Goal: Transaction & Acquisition: Purchase product/service

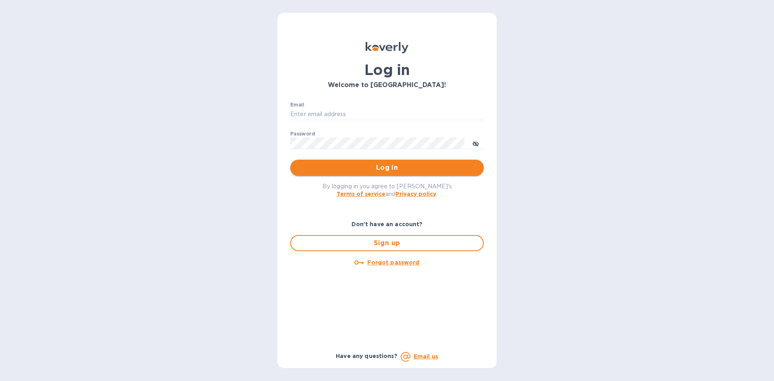
type input "Jon@bloostone.com"
click at [407, 172] on span "Log in" at bounding box center [387, 168] width 181 height 10
click at [407, 172] on div "Log in" at bounding box center [387, 168] width 194 height 16
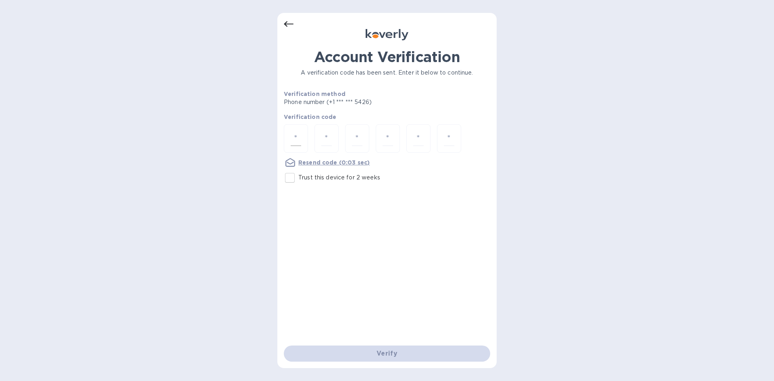
click at [299, 132] on input "number" at bounding box center [296, 138] width 10 height 15
type input "4"
type input "7"
type input "0"
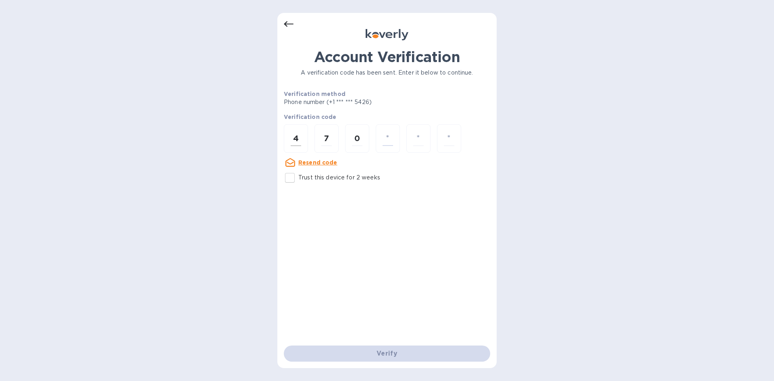
type input "9"
type input "4"
type input "0"
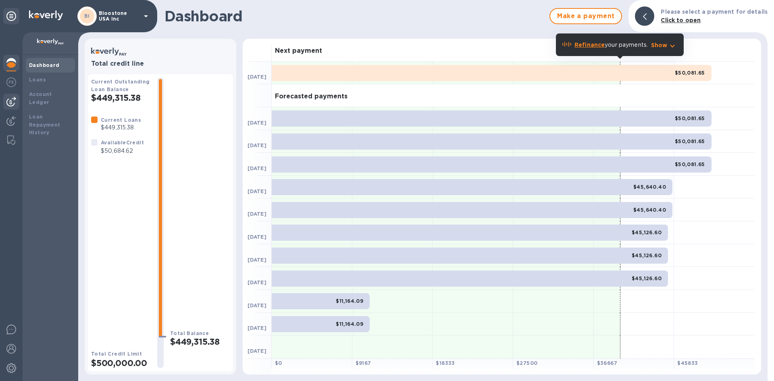
click at [12, 103] on img at bounding box center [11, 102] width 10 height 10
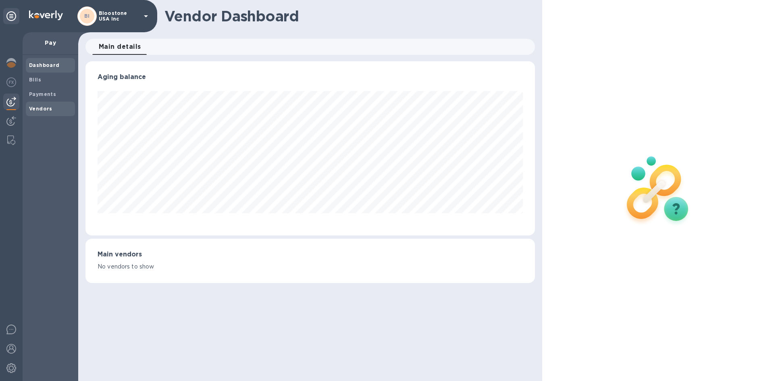
scroll to position [174, 449]
click at [42, 79] on span "Bills" at bounding box center [50, 80] width 43 height 8
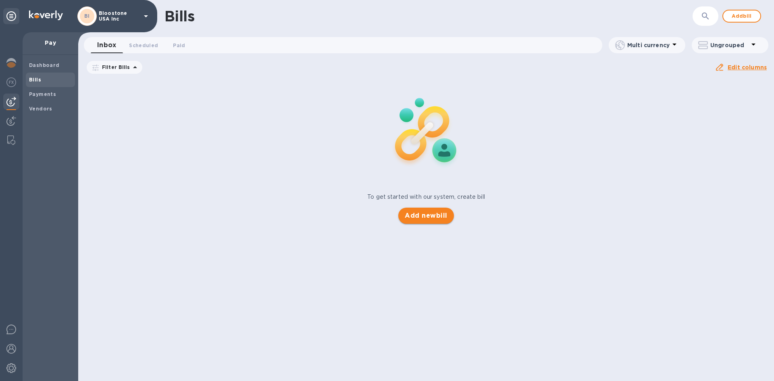
click at [426, 218] on span "Add new bill" at bounding box center [426, 216] width 42 height 10
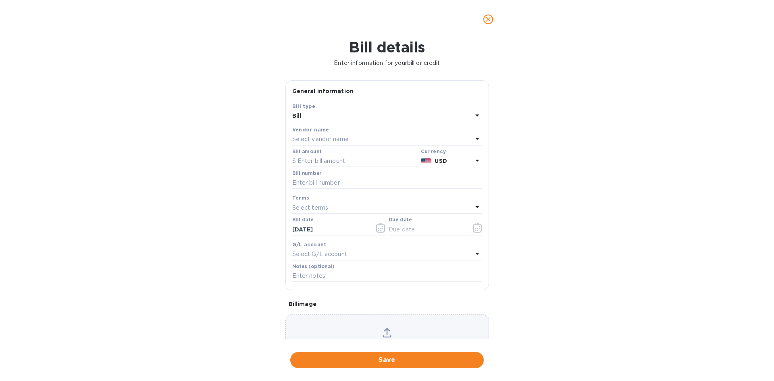
click at [361, 141] on div "Select vendor name" at bounding box center [382, 139] width 180 height 11
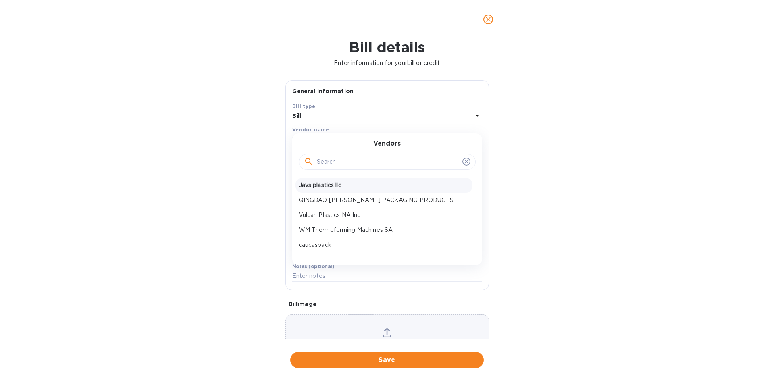
click at [332, 187] on p "Javs plastics llc" at bounding box center [384, 185] width 171 height 8
type input "[DATE]"
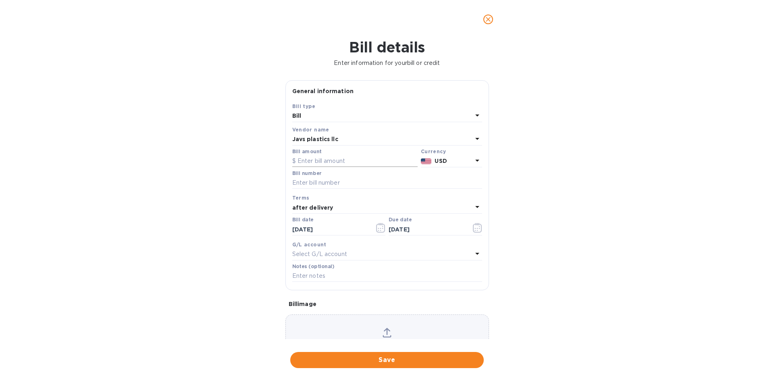
click at [327, 157] on input "text" at bounding box center [354, 161] width 125 height 12
type input "50,000"
click at [546, 189] on div "Bill details Enter information for your bill or credit General information Save…" at bounding box center [387, 210] width 774 height 342
click at [419, 204] on div "after delivery" at bounding box center [382, 207] width 180 height 11
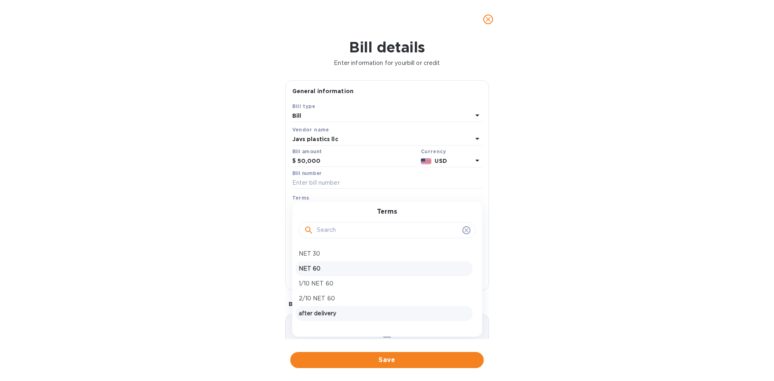
click at [375, 263] on div "NET 60" at bounding box center [384, 268] width 177 height 15
type input "[DATE]"
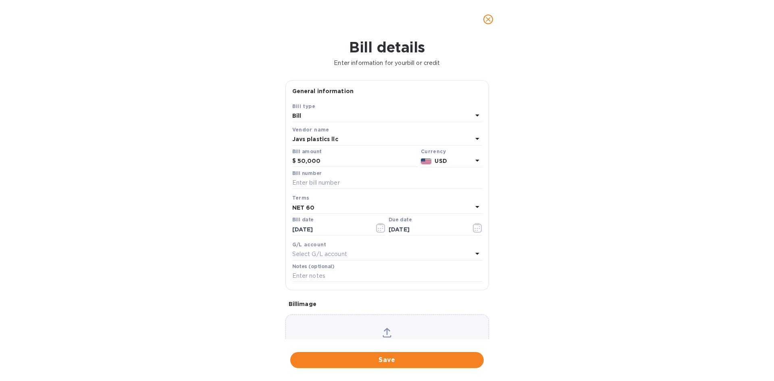
click at [384, 332] on icon at bounding box center [387, 333] width 9 height 10
click at [417, 319] on icon at bounding box center [418, 319] width 8 height 8
click at [417, 319] on div "Invoice 091225BL.pdf" at bounding box center [388, 359] width 204 height 89
click at [384, 332] on icon at bounding box center [387, 333] width 9 height 10
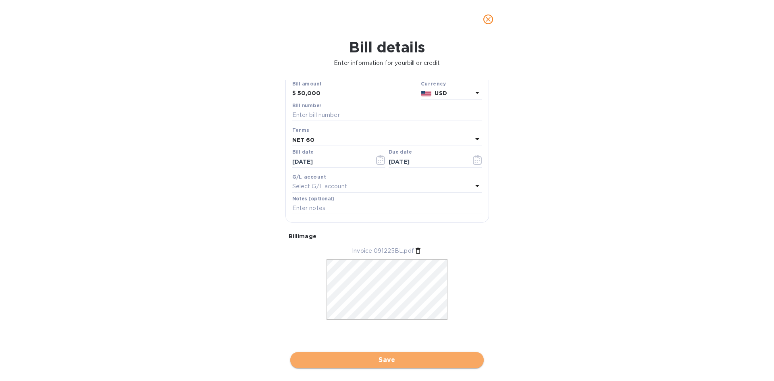
click at [462, 361] on span "Save" at bounding box center [387, 360] width 181 height 10
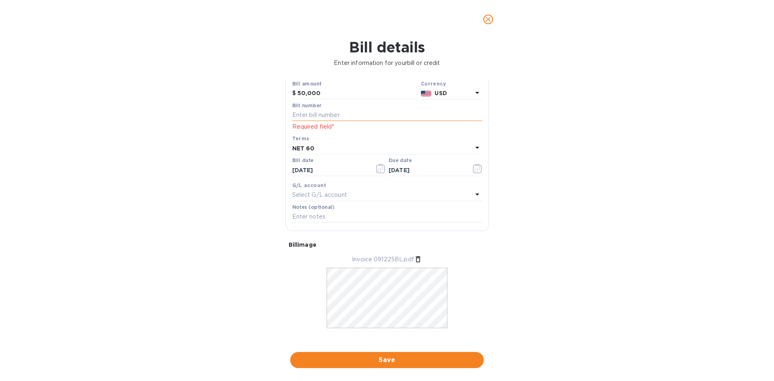
click at [353, 111] on input "text" at bounding box center [387, 115] width 190 height 12
type input "091225BL"
click at [536, 295] on div "Bill details Enter information for your bill or credit General information Save…" at bounding box center [387, 210] width 774 height 342
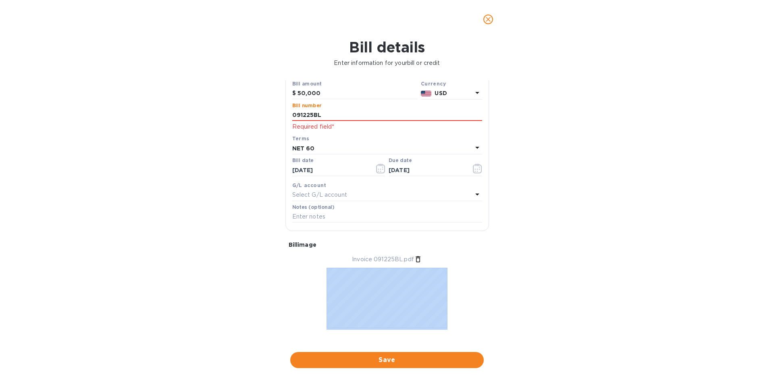
click at [536, 295] on div "Bill details Enter information for your bill or credit General information Save…" at bounding box center [387, 210] width 774 height 342
click at [459, 359] on span "Save" at bounding box center [387, 360] width 181 height 10
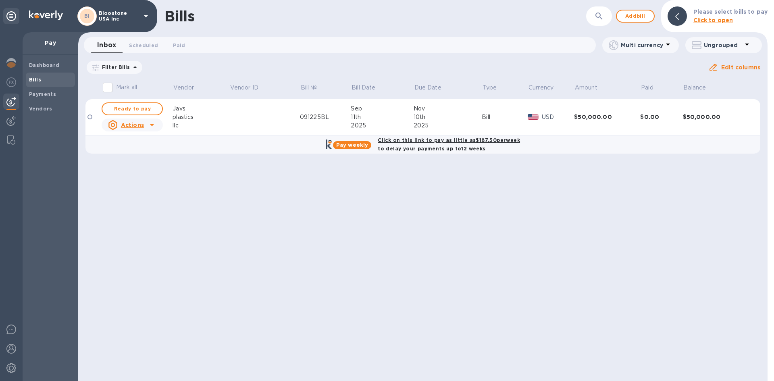
click at [467, 141] on b "Click on this link to pay as little as $187.50 per week to delay your payments …" at bounding box center [449, 144] width 142 height 15
checkbox input "true"
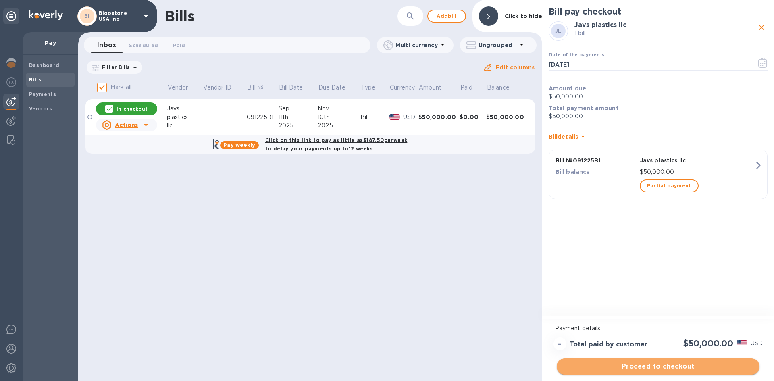
click at [626, 369] on span "Proceed to checkout" at bounding box center [658, 367] width 190 height 10
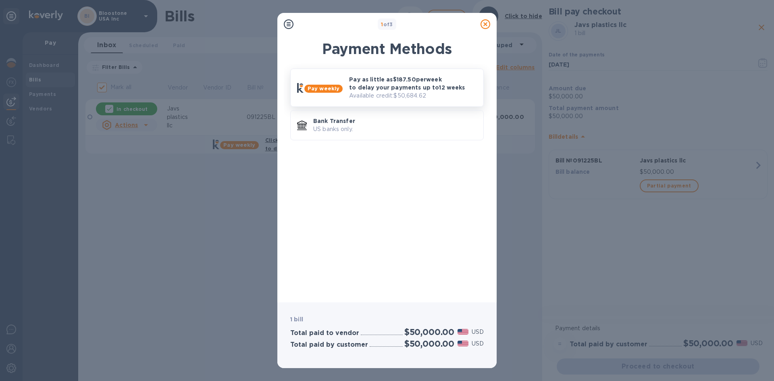
click at [428, 88] on p "Pay as little as $187.50 per week to delay your payments up to 12 weeks" at bounding box center [413, 83] width 128 height 16
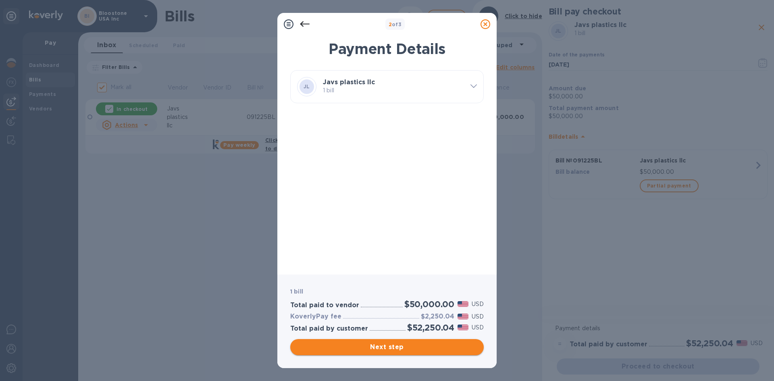
click at [461, 344] on span "Next step" at bounding box center [387, 347] width 181 height 10
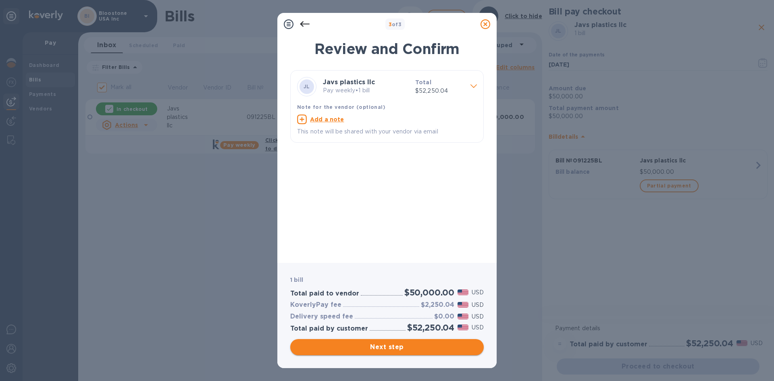
click at [461, 344] on span "Next step" at bounding box center [387, 347] width 181 height 10
click at [461, 344] on div "Next step" at bounding box center [387, 347] width 194 height 16
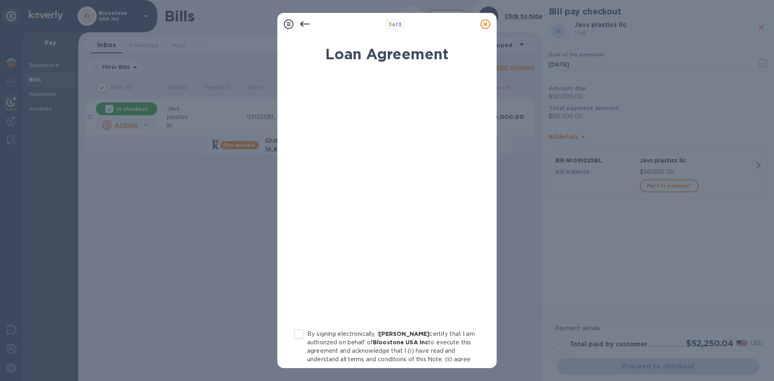
click at [297, 336] on input "By signing electronically, I [PERSON_NAME] certify that I am authorized on beha…" at bounding box center [298, 334] width 17 height 17
checkbox input "true"
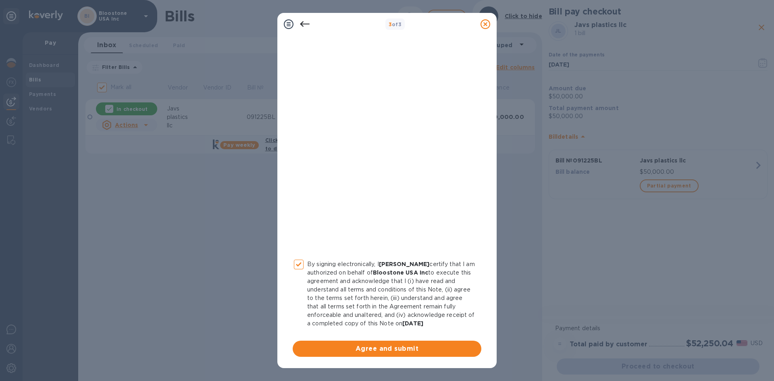
click at [299, 27] on div at bounding box center [305, 24] width 16 height 16
click at [303, 26] on icon at bounding box center [305, 24] width 10 height 6
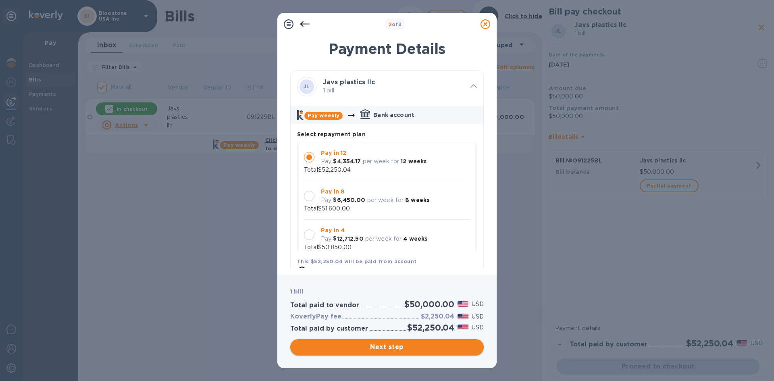
click at [408, 349] on span "Next step" at bounding box center [387, 347] width 181 height 10
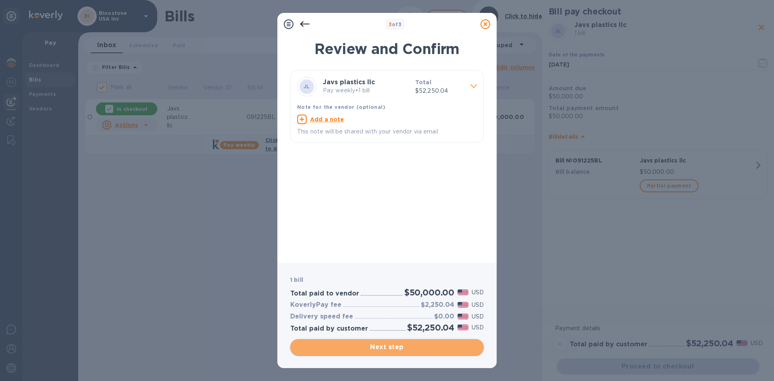
click at [408, 349] on span "Next step" at bounding box center [387, 347] width 181 height 10
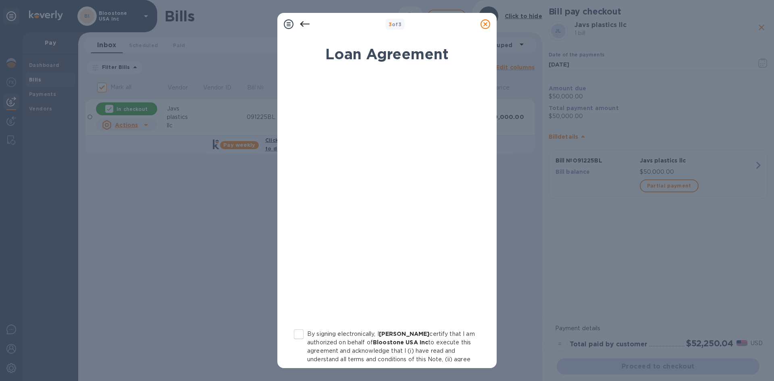
click at [301, 336] on input "By signing electronically, I [PERSON_NAME] certify that I am authorized on beha…" at bounding box center [298, 334] width 17 height 17
checkbox input "true"
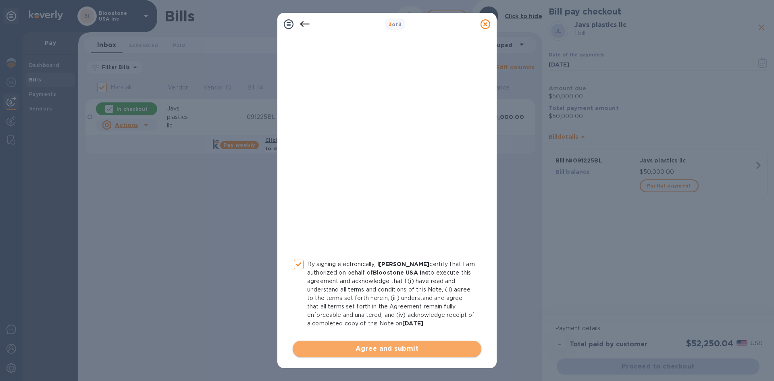
click at [439, 349] on span "Agree and submit" at bounding box center [387, 349] width 176 height 10
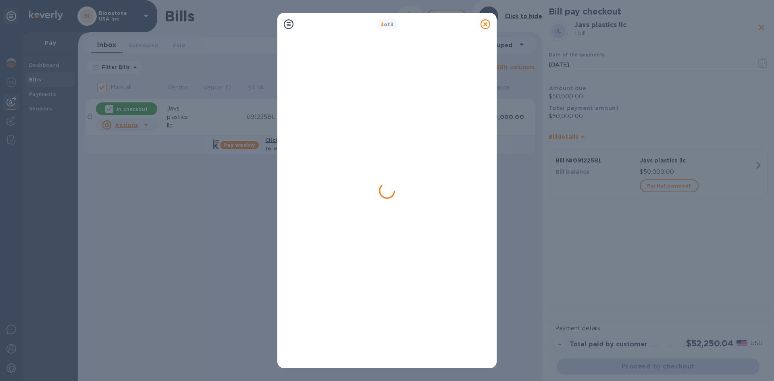
checkbox input "false"
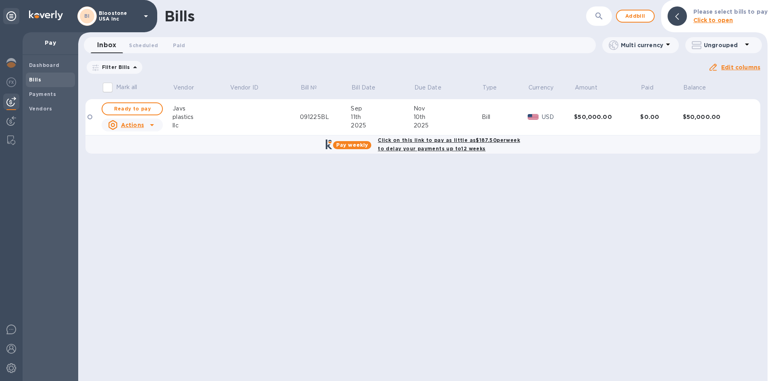
click at [46, 83] on span "Bills" at bounding box center [50, 80] width 43 height 8
click at [432, 141] on b "Click on this link to pay as little as $187.50 per week to delay your payments …" at bounding box center [449, 144] width 142 height 15
checkbox input "true"
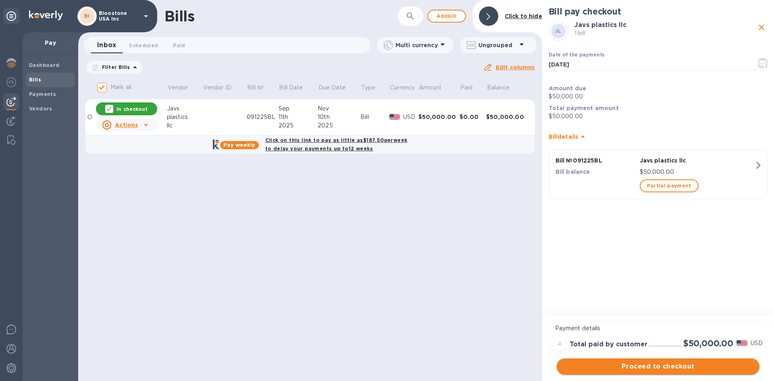
click at [624, 367] on span "Proceed to checkout" at bounding box center [658, 367] width 190 height 10
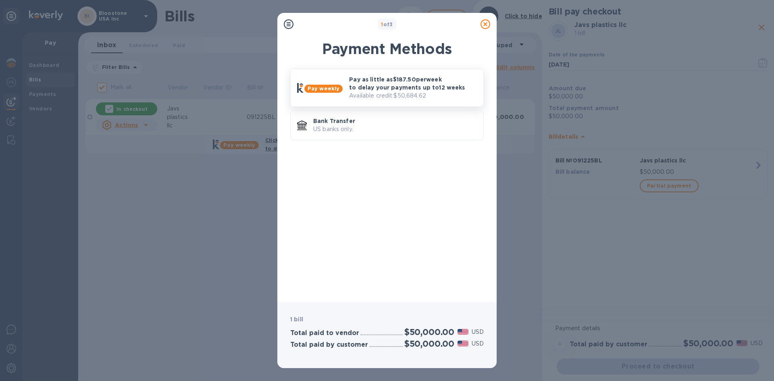
click at [428, 86] on p "Pay as little as $187.50 per week to delay your payments up to 12 weeks" at bounding box center [413, 83] width 128 height 16
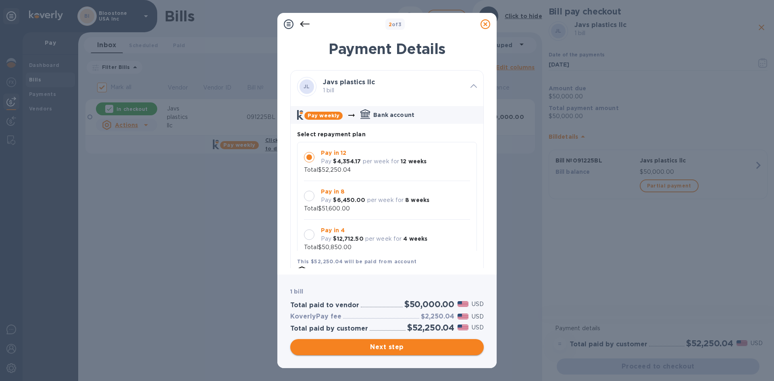
click at [430, 347] on span "Next step" at bounding box center [387, 347] width 181 height 10
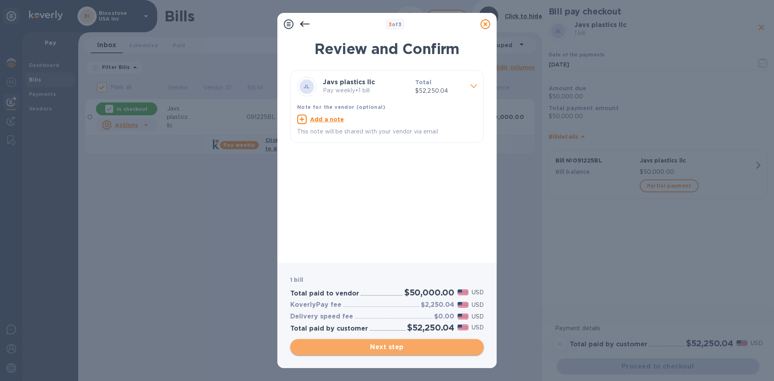
click at [430, 347] on span "Next step" at bounding box center [387, 347] width 181 height 10
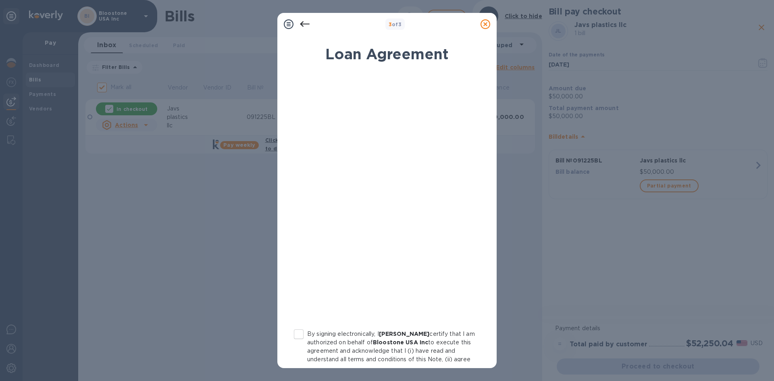
click at [298, 335] on input "By signing electronically, I [PERSON_NAME] certify that I am authorized on beha…" at bounding box center [298, 334] width 17 height 17
checkbox input "true"
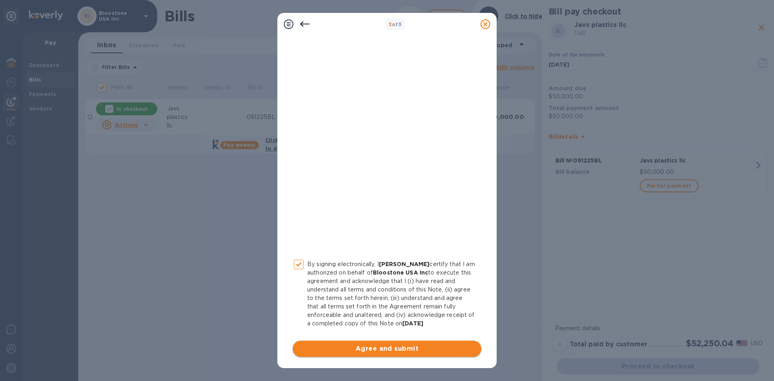
click at [417, 353] on span "Agree and submit" at bounding box center [387, 349] width 176 height 10
click at [417, 353] on div "Agree and submit" at bounding box center [387, 349] width 189 height 16
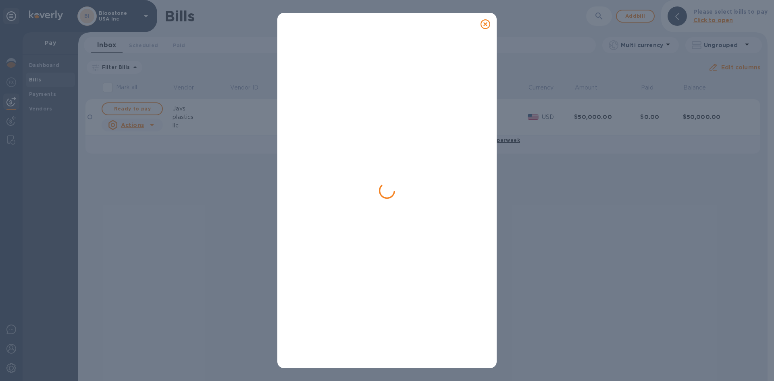
click at [487, 27] on icon at bounding box center [486, 24] width 10 height 10
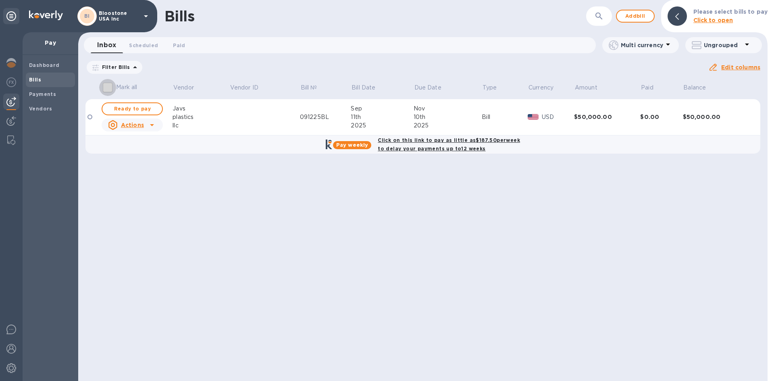
click at [109, 88] on input "Mark all" at bounding box center [107, 87] width 17 height 17
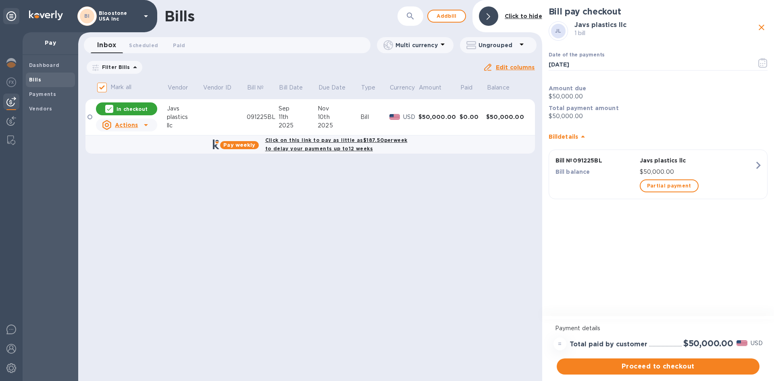
click at [104, 86] on input "Mark all" at bounding box center [102, 87] width 17 height 17
checkbox input "false"
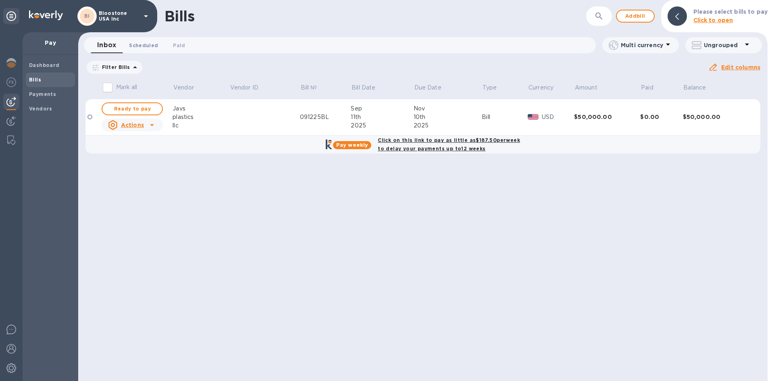
click at [150, 47] on span "Scheduled 0" at bounding box center [143, 45] width 29 height 8
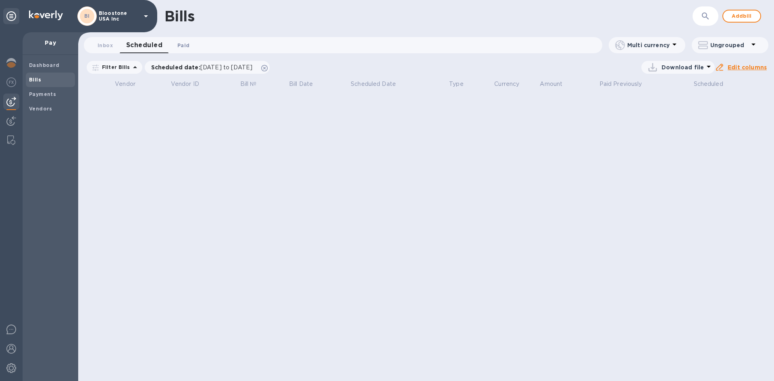
click at [178, 48] on span "Paid 0" at bounding box center [183, 45] width 12 height 8
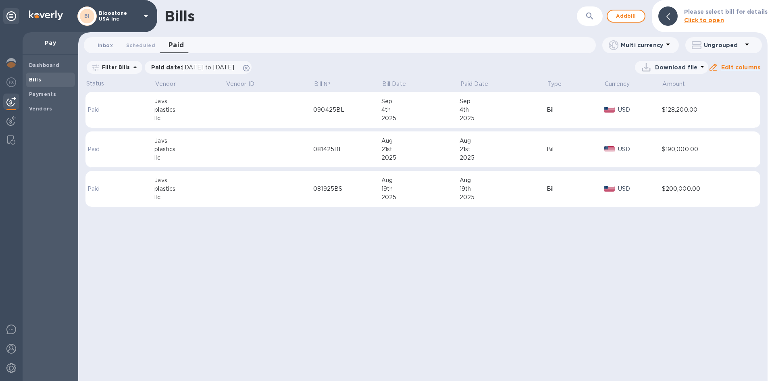
click at [102, 46] on span "Inbox 0" at bounding box center [105, 45] width 15 height 8
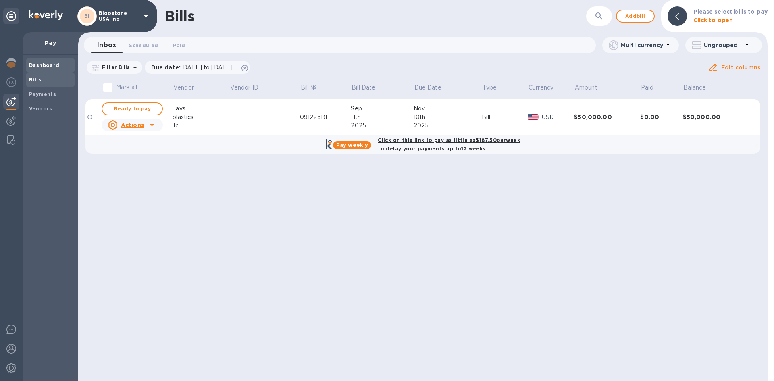
click at [62, 67] on span "Dashboard" at bounding box center [50, 65] width 43 height 8
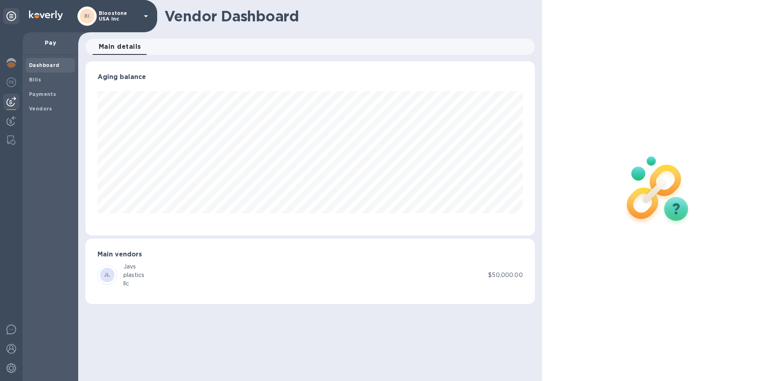
scroll to position [174, 449]
click at [58, 80] on span "Bills" at bounding box center [50, 80] width 43 height 8
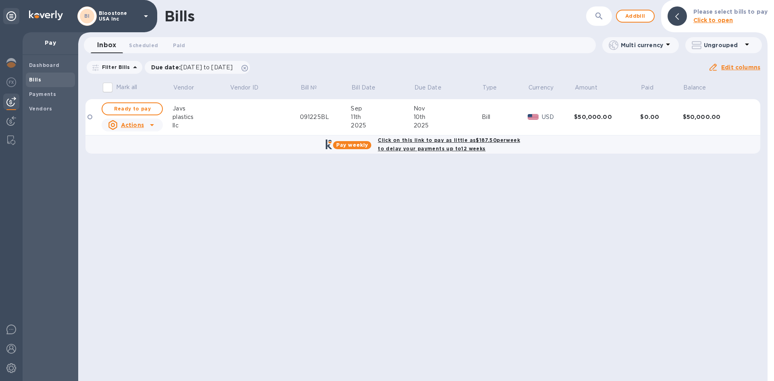
click at [738, 70] on u "Edit columns" at bounding box center [741, 67] width 39 height 6
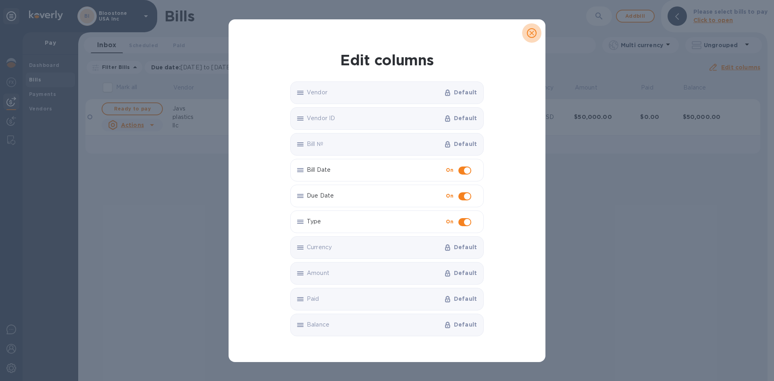
click at [538, 35] on button "close" at bounding box center [531, 32] width 19 height 19
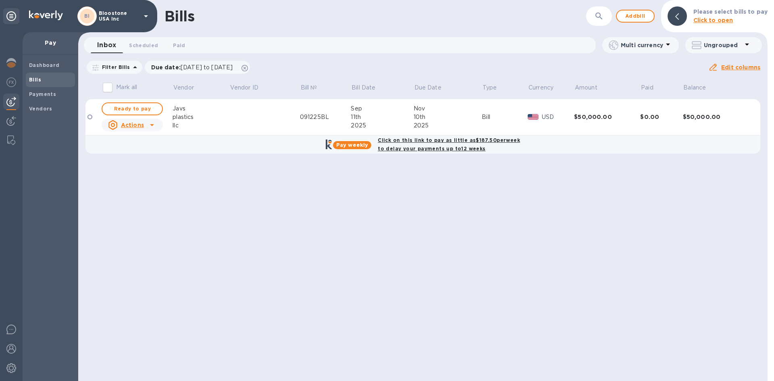
click at [148, 124] on icon at bounding box center [152, 125] width 10 height 10
click at [138, 177] on b "Delete" at bounding box center [135, 177] width 20 height 6
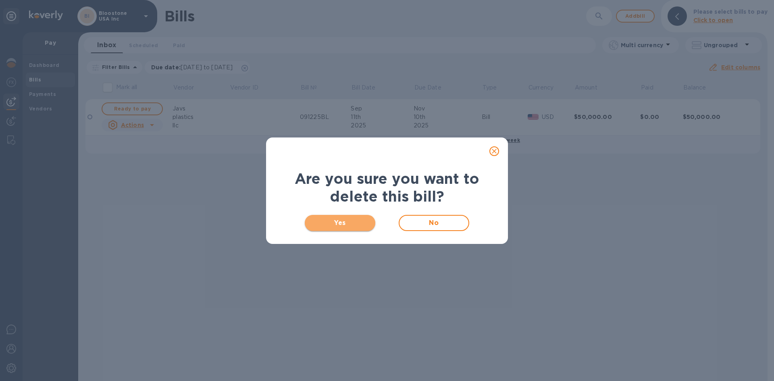
click at [330, 222] on span "Yes" at bounding box center [340, 223] width 58 height 10
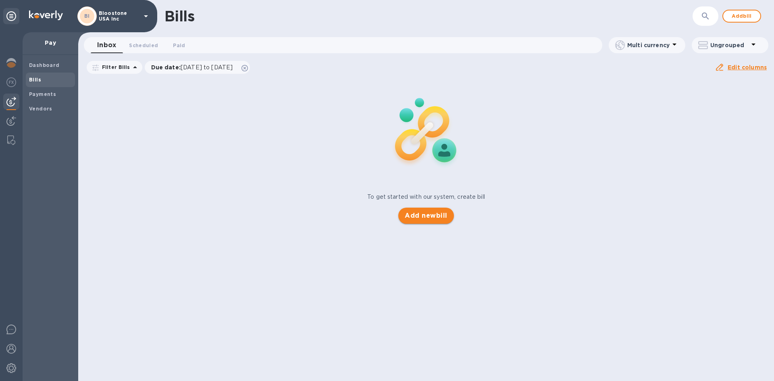
click at [444, 219] on span "Add new bill" at bounding box center [426, 216] width 42 height 10
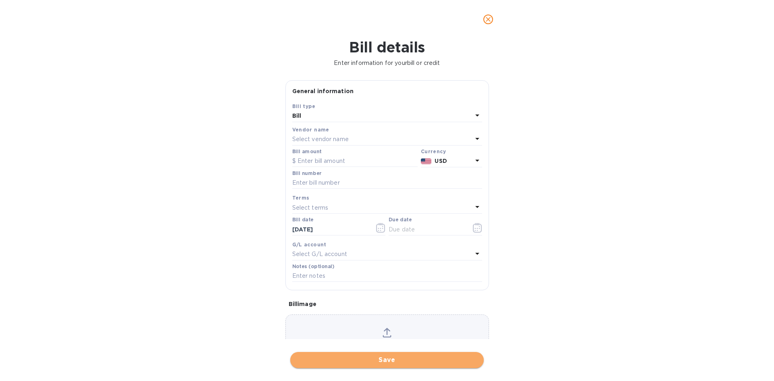
click at [432, 360] on span "Save" at bounding box center [387, 360] width 181 height 10
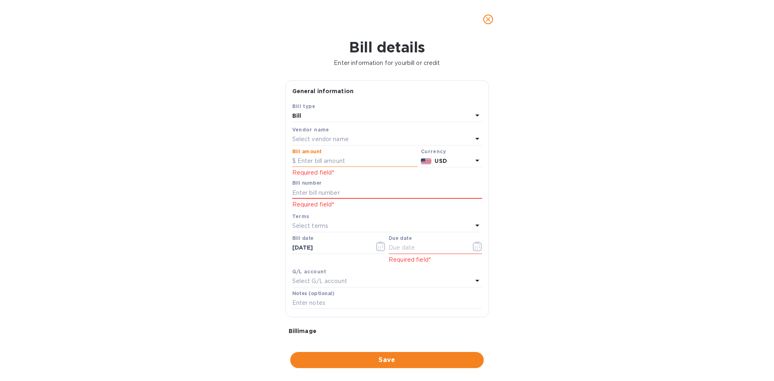
click at [355, 157] on input "text" at bounding box center [354, 161] width 125 height 12
type input "48,000"
click at [557, 201] on div "Bill details Enter information for your bill or credit General information Save…" at bounding box center [387, 210] width 774 height 342
click at [439, 140] on div "Select vendor name" at bounding box center [382, 139] width 180 height 11
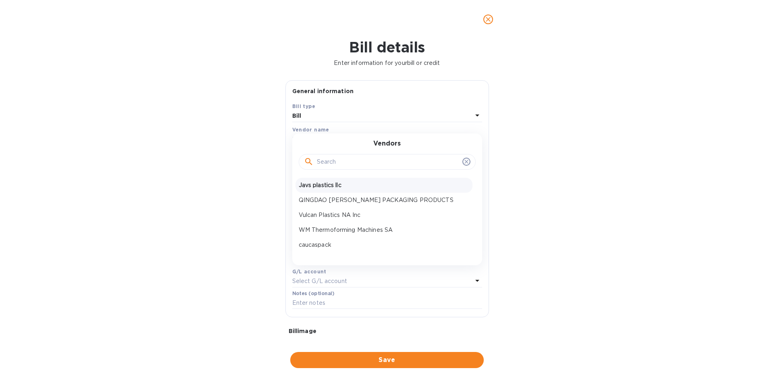
click at [405, 184] on p "Javs plastics llc" at bounding box center [384, 185] width 171 height 8
type input "[DATE]"
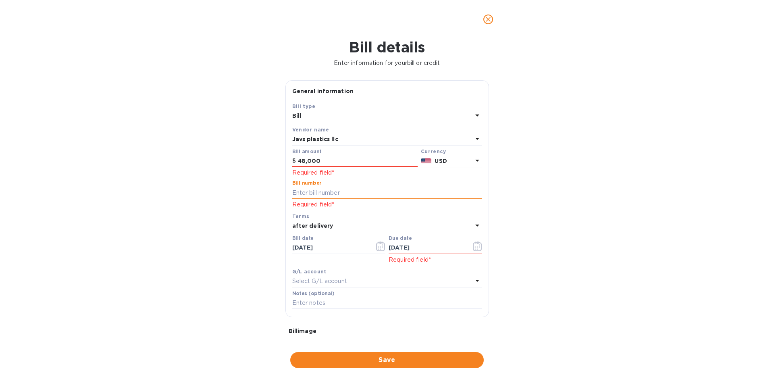
click at [370, 193] on input "text" at bounding box center [387, 193] width 190 height 12
type input "091225BL"
click at [357, 164] on input "48,000" at bounding box center [358, 161] width 120 height 12
type input "48,200"
click at [548, 253] on div "Bill details Enter information for your bill or credit General information Save…" at bounding box center [387, 210] width 774 height 342
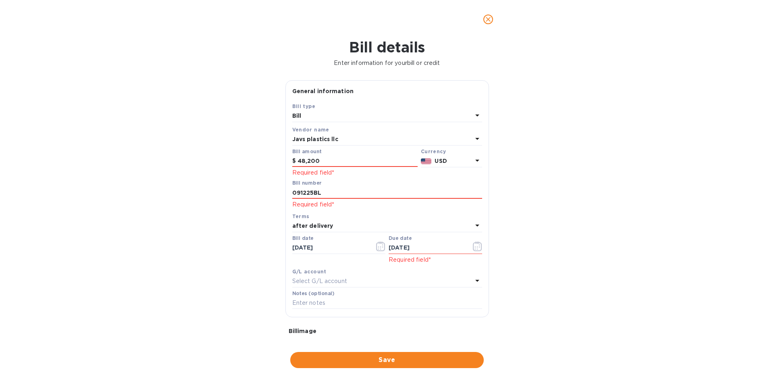
click at [356, 279] on div "Select G/L account" at bounding box center [382, 281] width 180 height 11
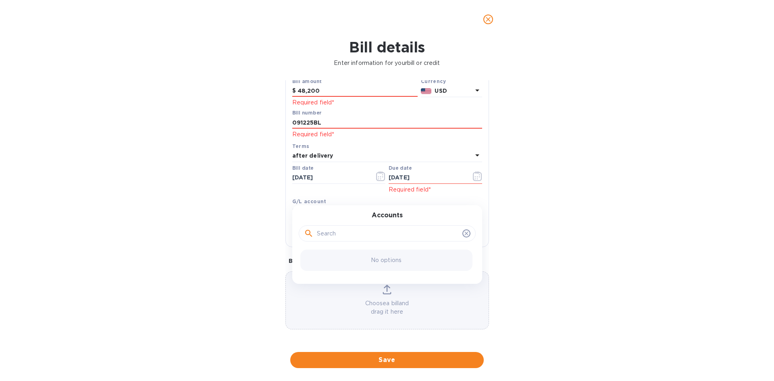
click at [336, 197] on div "G/L account" at bounding box center [387, 201] width 190 height 8
click at [342, 153] on div "after delivery" at bounding box center [382, 155] width 180 height 11
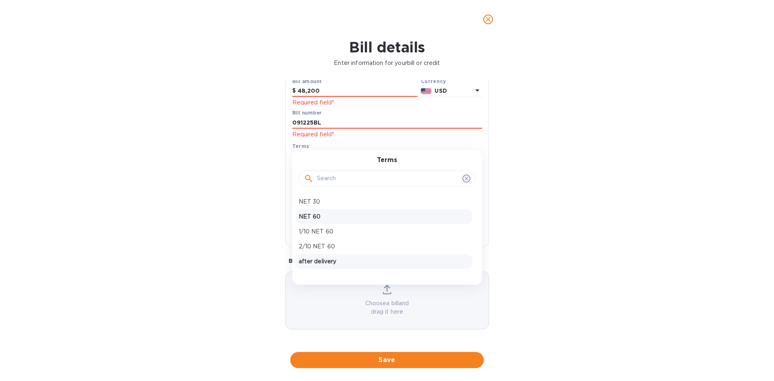
click at [335, 221] on p "NET 60" at bounding box center [384, 217] width 171 height 8
type input "[DATE]"
click at [553, 270] on div "Bill details Enter information for your bill or credit General information Save…" at bounding box center [387, 210] width 774 height 342
click at [383, 290] on icon at bounding box center [387, 290] width 9 height 10
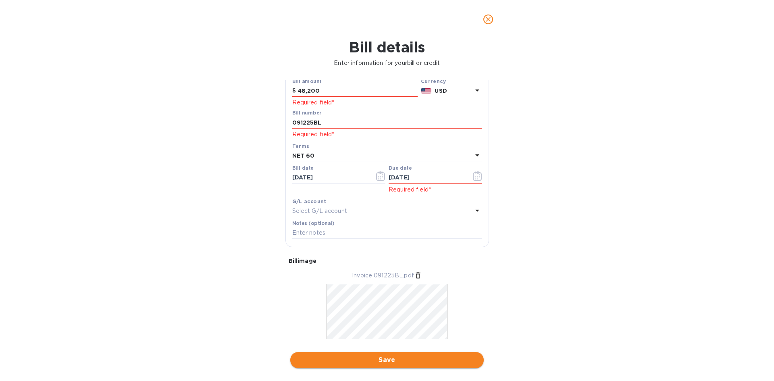
click at [447, 361] on span "Save" at bounding box center [387, 360] width 181 height 10
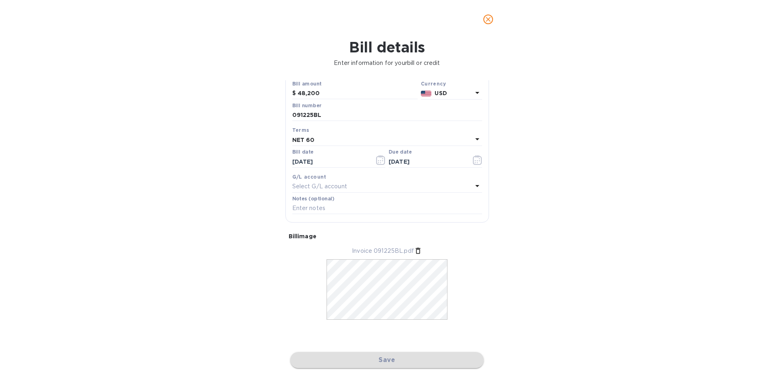
scroll to position [68, 0]
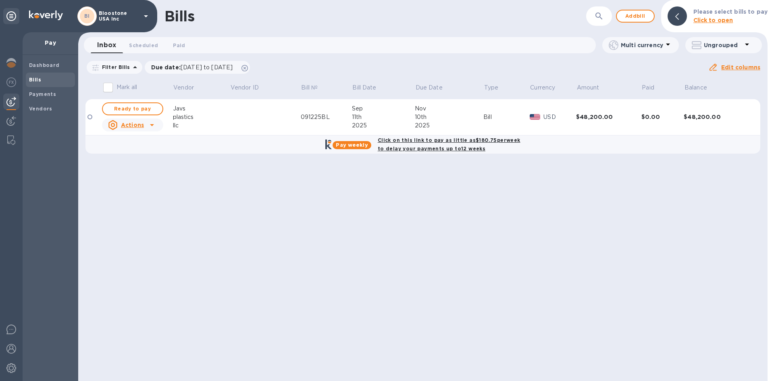
click at [446, 142] on b "Click on this link to pay as little as $180.75 per week to delay your payments …" at bounding box center [449, 144] width 143 height 15
checkbox input "true"
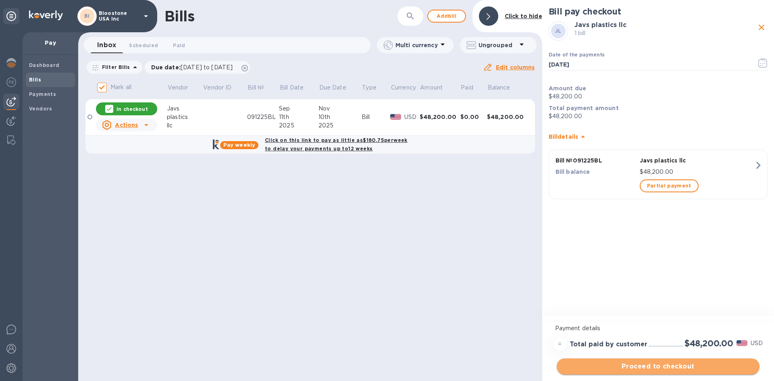
click at [666, 371] on span "Proceed to checkout" at bounding box center [658, 367] width 190 height 10
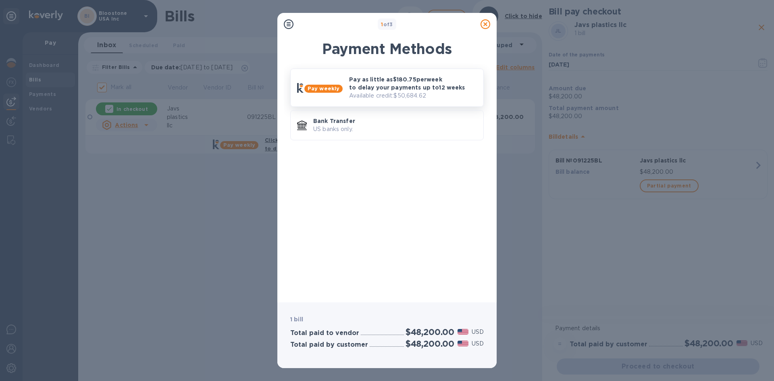
click at [422, 90] on p "Pay as little as $180.75 per week to delay your payments up to 12 weeks" at bounding box center [413, 83] width 128 height 16
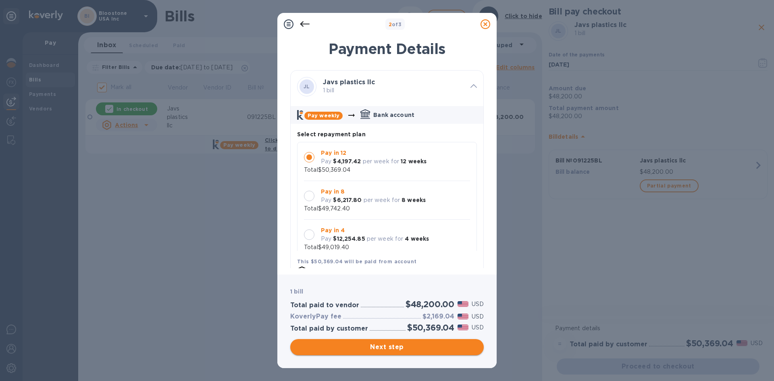
click at [415, 351] on span "Next step" at bounding box center [387, 347] width 181 height 10
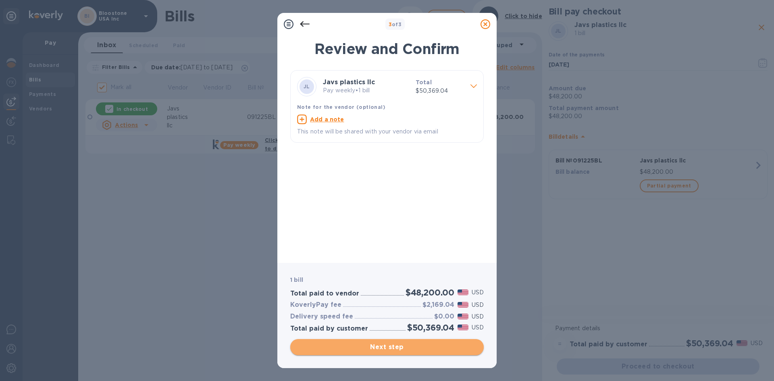
click at [415, 351] on span "Next step" at bounding box center [387, 347] width 181 height 10
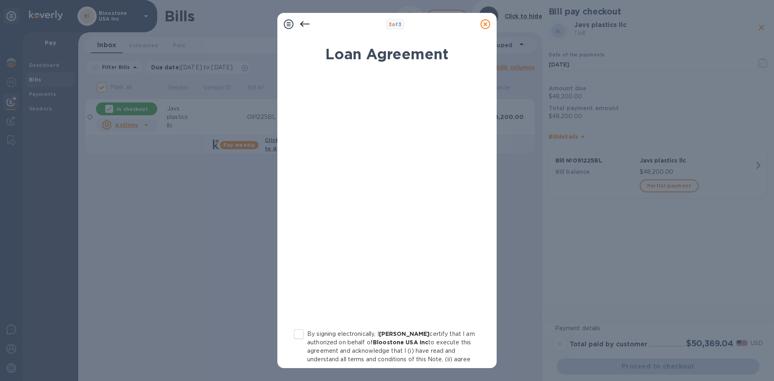
scroll to position [78, 0]
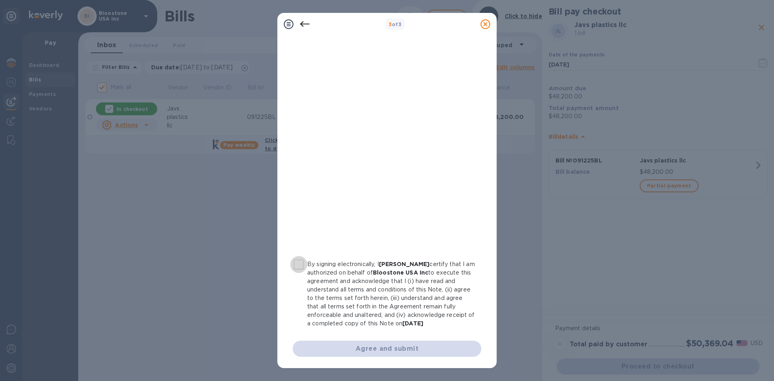
click at [301, 256] on input "By signing electronically, I [PERSON_NAME] certify that I am authorized on beha…" at bounding box center [298, 264] width 17 height 17
checkbox input "true"
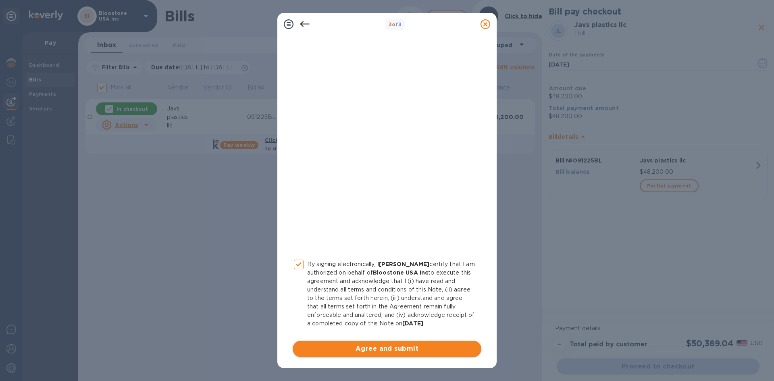
click at [383, 348] on span "Agree and submit" at bounding box center [387, 349] width 176 height 10
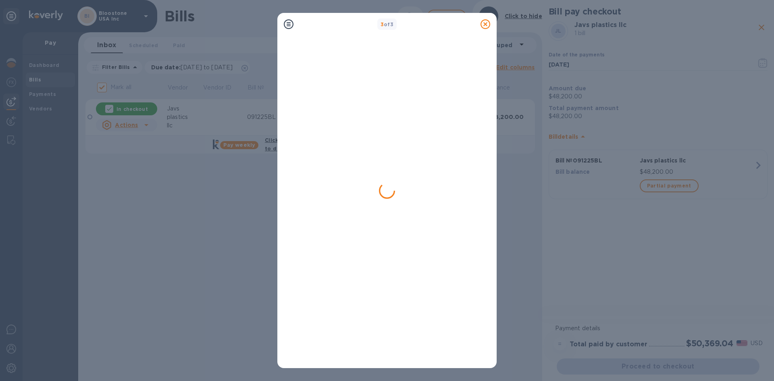
checkbox input "false"
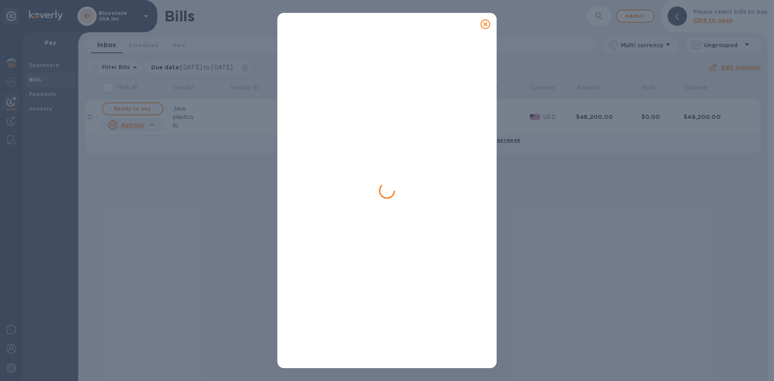
click at [486, 25] on icon at bounding box center [486, 24] width 10 height 10
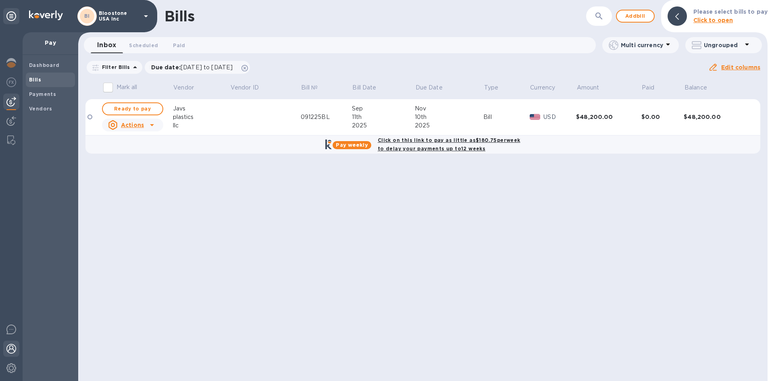
click at [15, 348] on img at bounding box center [11, 349] width 10 height 10
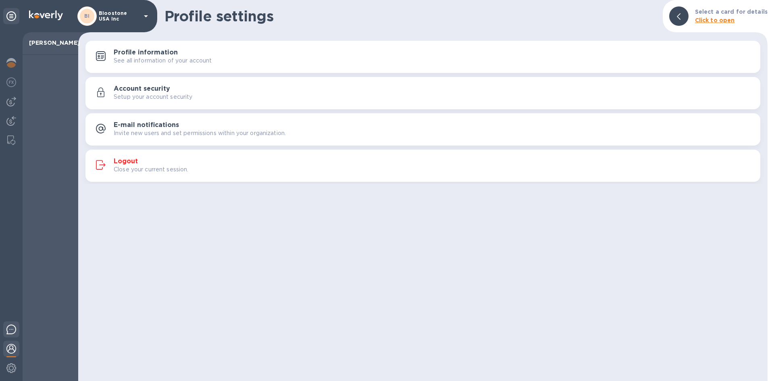
click at [11, 333] on img at bounding box center [11, 330] width 10 height 10
click at [10, 369] on img at bounding box center [11, 368] width 10 height 10
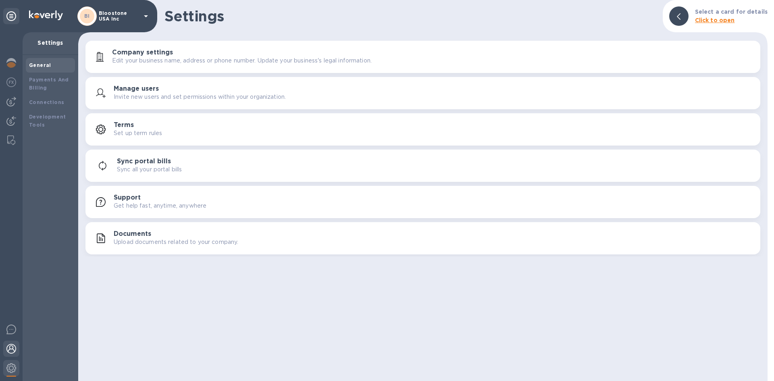
click at [12, 348] on img at bounding box center [11, 349] width 10 height 10
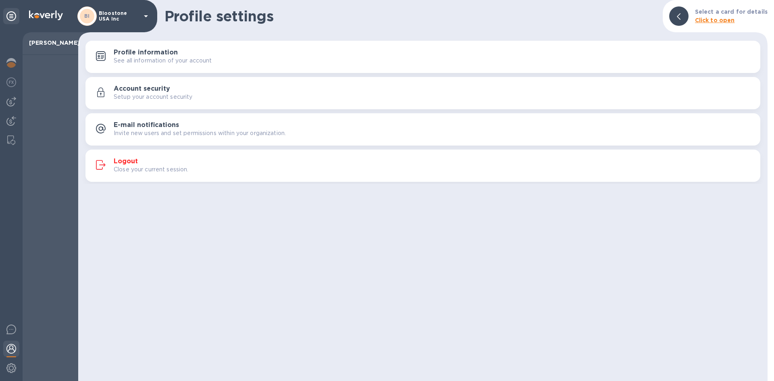
click at [121, 156] on button "Logout Close your current session." at bounding box center [423, 166] width 675 height 32
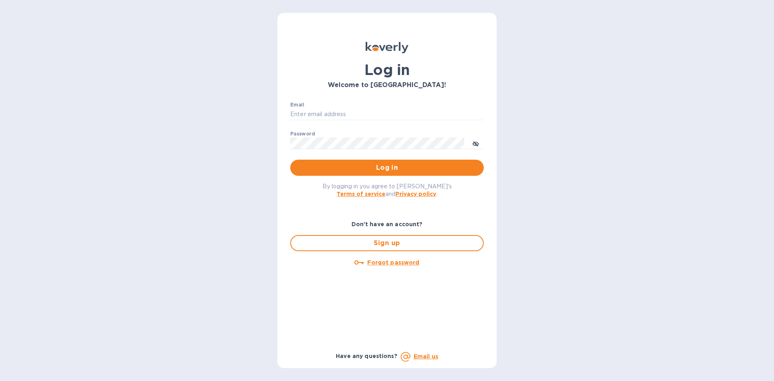
type input "[PERSON_NAME][EMAIL_ADDRESS][DOMAIN_NAME]"
click at [536, 156] on div "Log in Welcome to [GEOGRAPHIC_DATA]! Email [PERSON_NAME][EMAIL_ADDRESS][DOMAIN_…" at bounding box center [387, 190] width 774 height 381
